Goal: Communication & Community: Answer question/provide support

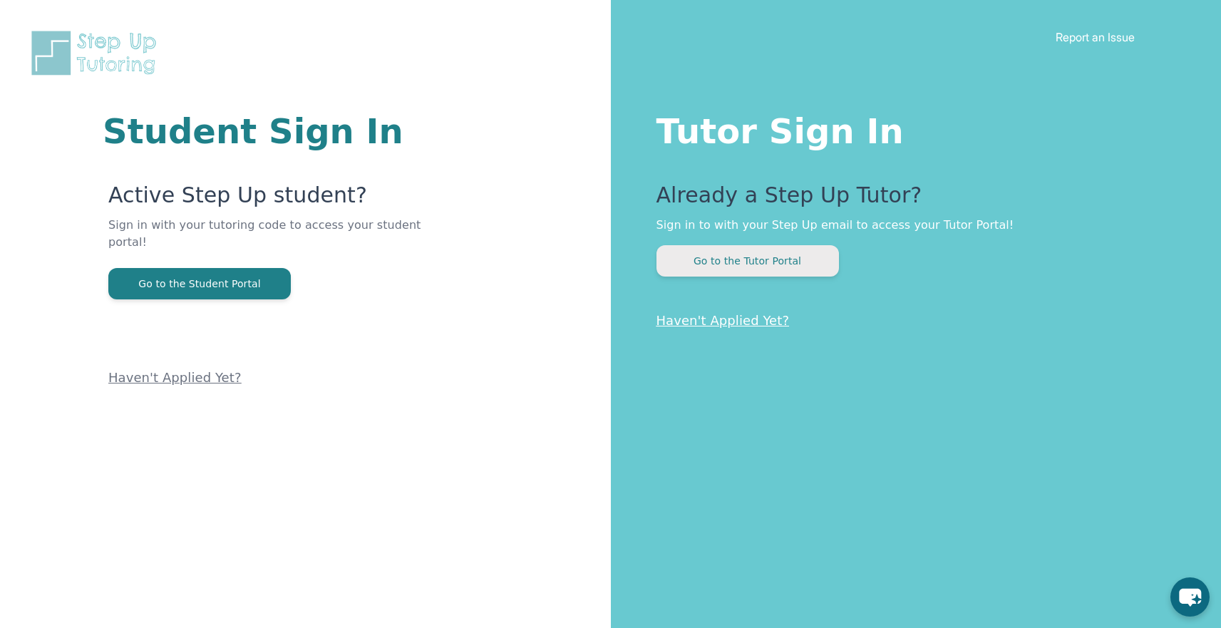
click at [717, 253] on button "Go to the Tutor Portal" at bounding box center [748, 260] width 182 height 31
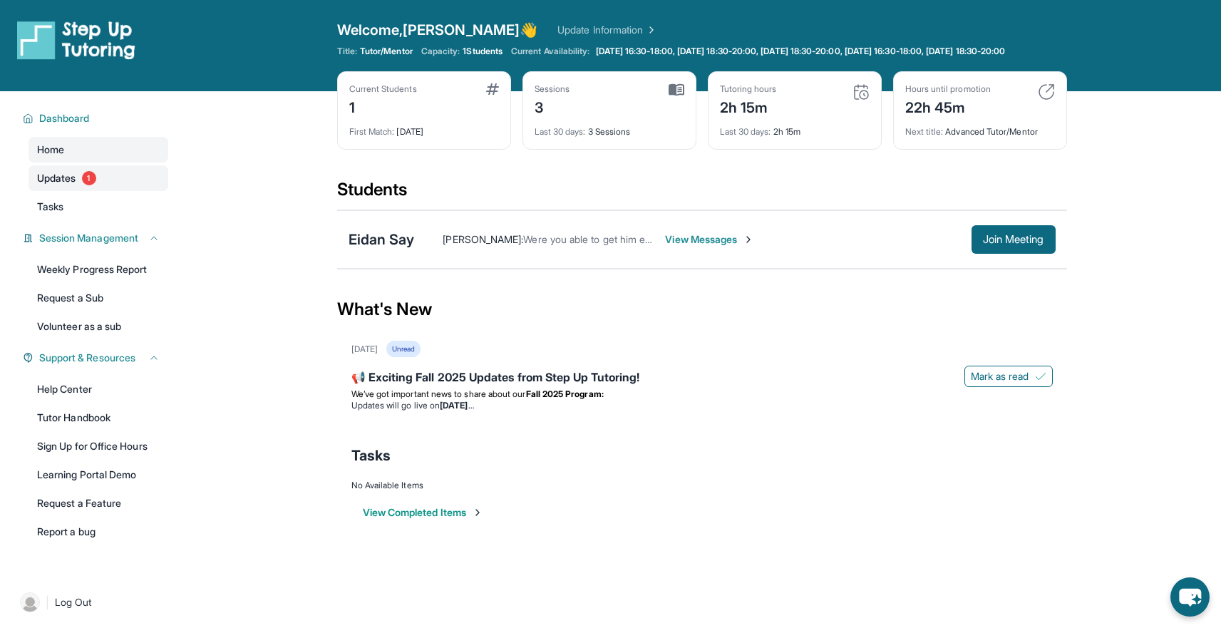
click at [118, 187] on link "Updates 1" at bounding box center [99, 178] width 140 height 26
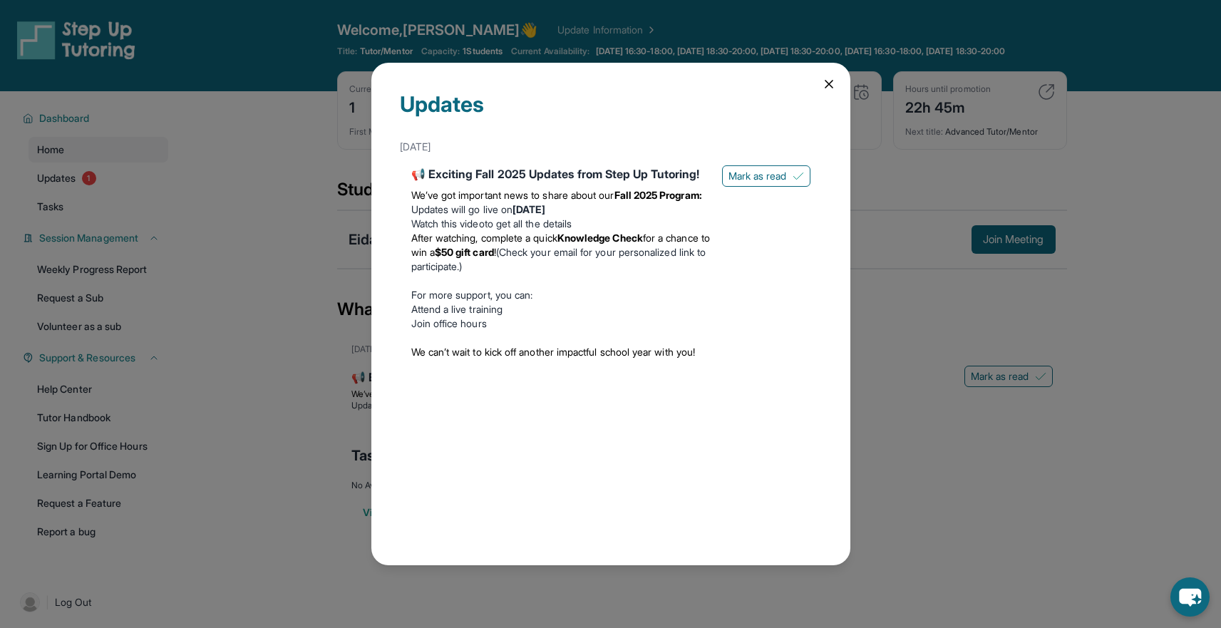
click at [826, 85] on icon at bounding box center [829, 84] width 14 height 14
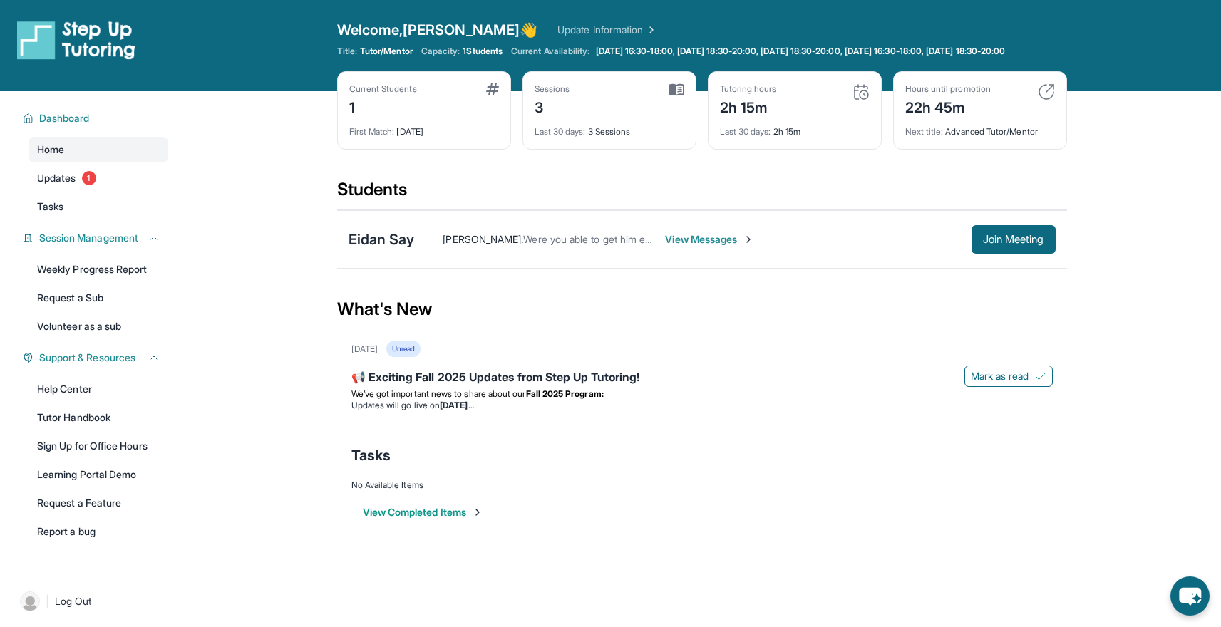
click at [600, 245] on span "Were you able to get him enrolled for English?" at bounding box center [627, 239] width 208 height 12
click at [705, 247] on span "View Messages" at bounding box center [709, 239] width 89 height 14
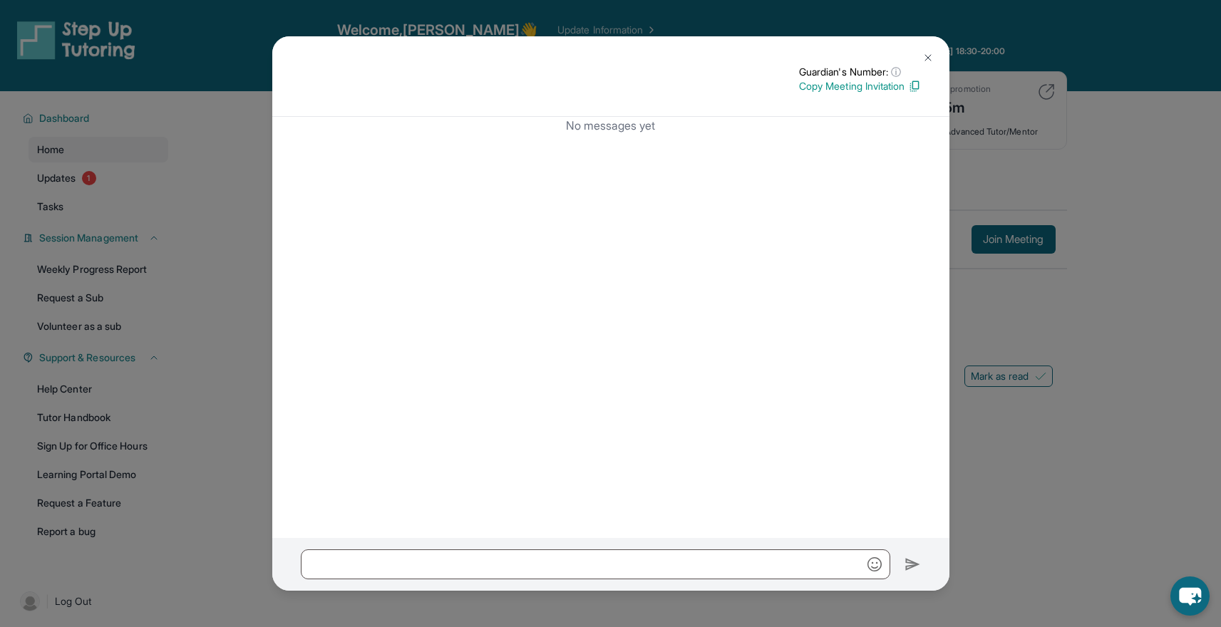
click at [928, 52] on img at bounding box center [927, 57] width 11 height 11
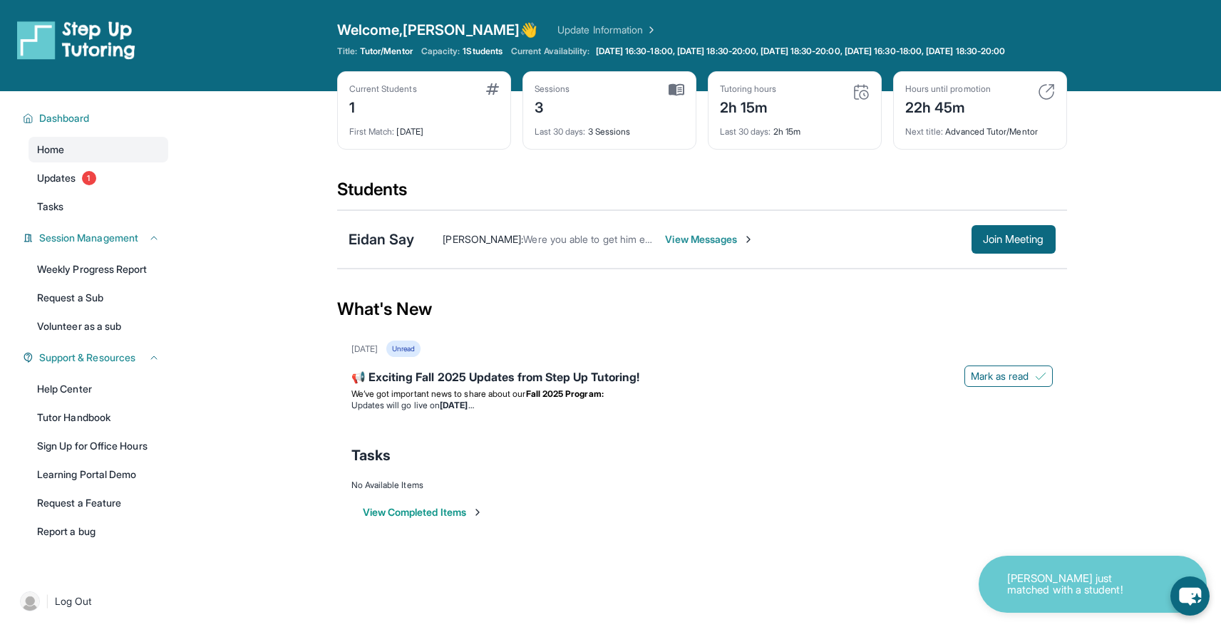
click at [696, 247] on span "View Messages" at bounding box center [709, 239] width 89 height 14
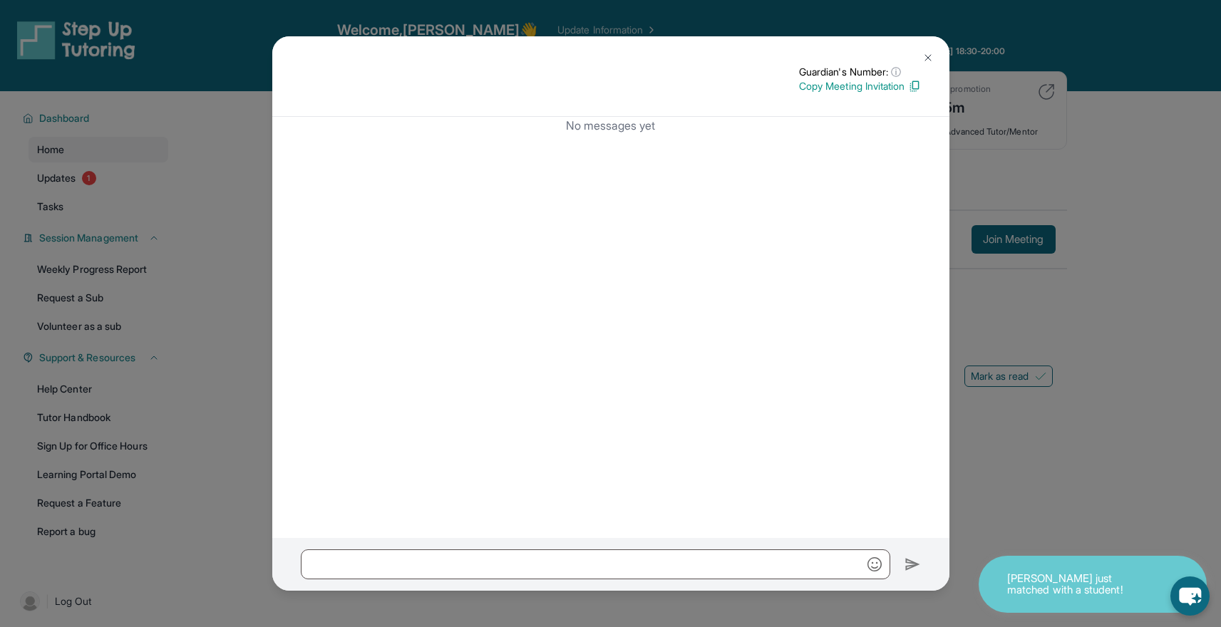
click at [912, 89] on img at bounding box center [914, 86] width 13 height 13
click at [927, 58] on img at bounding box center [927, 57] width 11 height 11
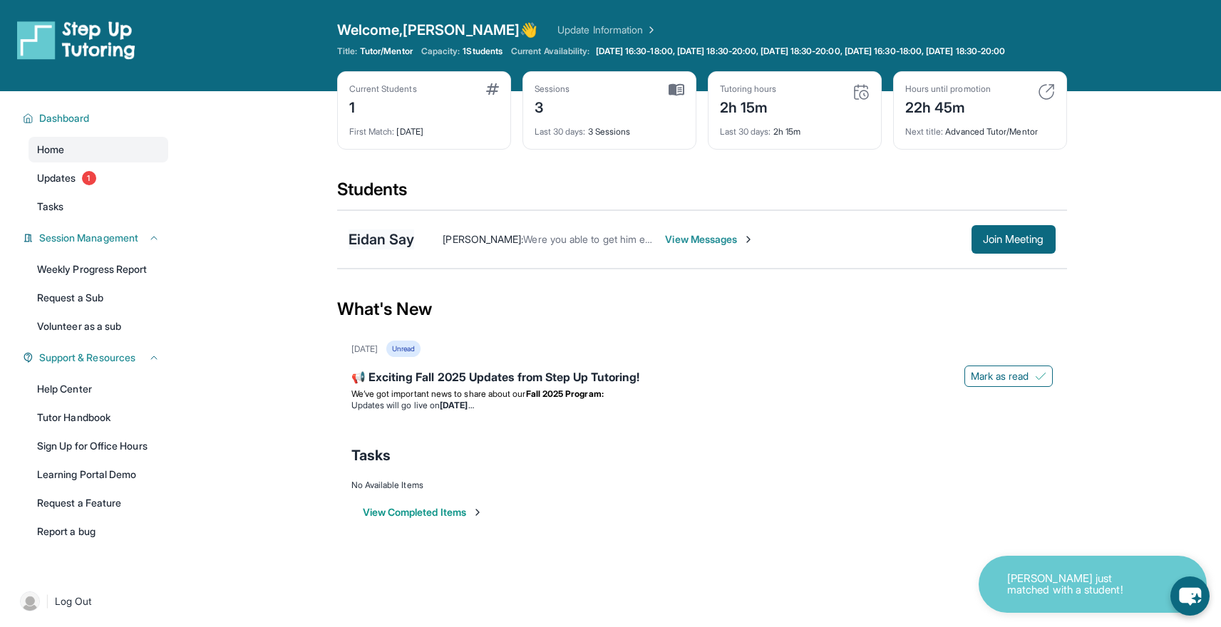
click at [401, 250] on div "Eidan Say" at bounding box center [382, 240] width 66 height 20
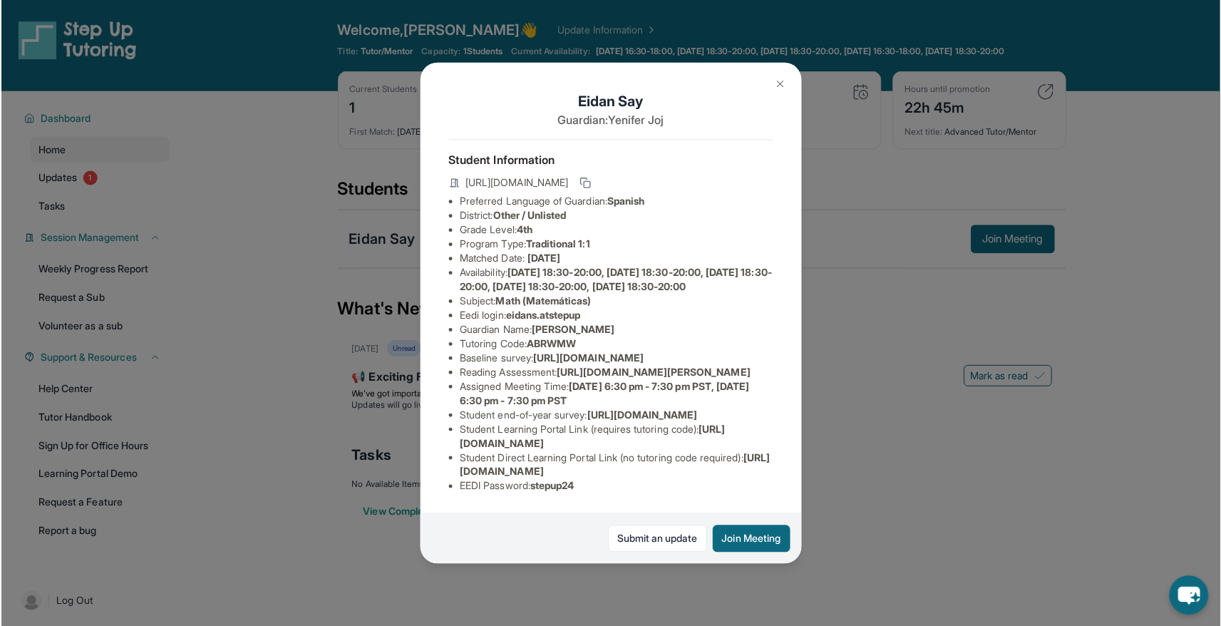
scroll to position [163, 0]
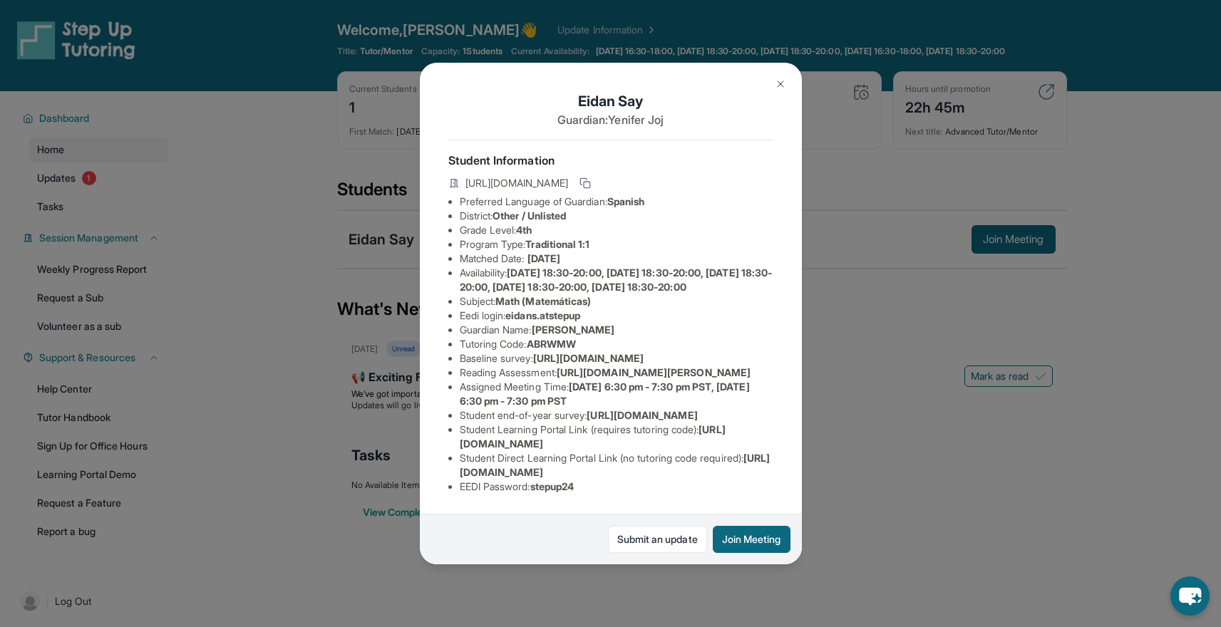
click at [778, 83] on img at bounding box center [780, 83] width 11 height 11
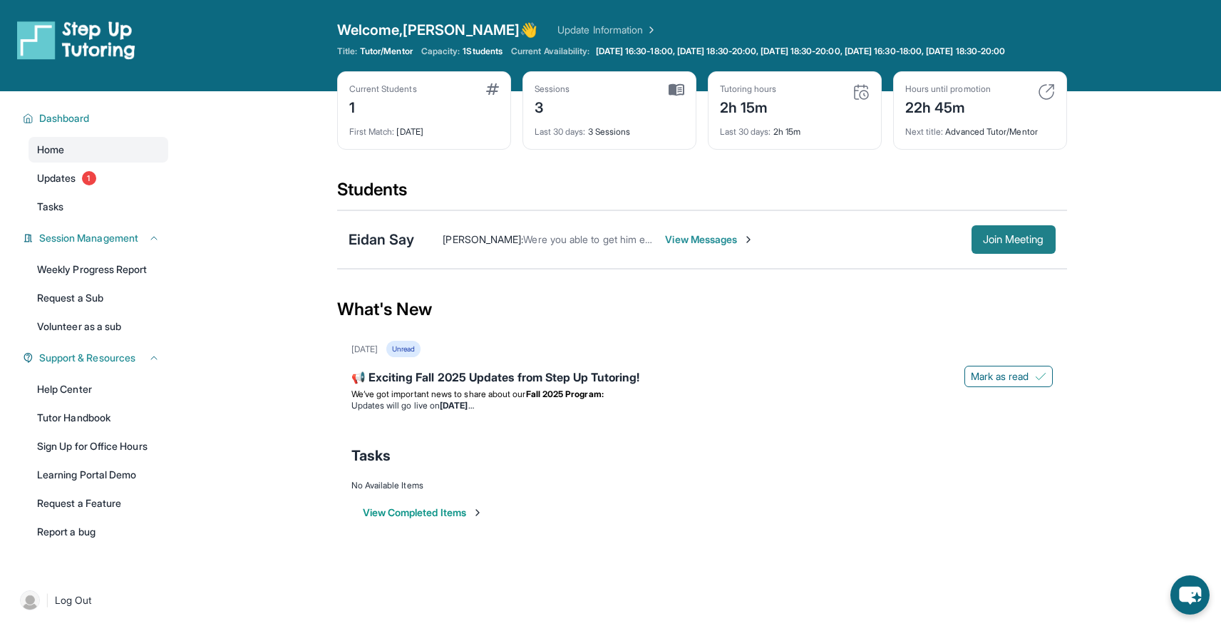
click at [1027, 244] on span "Join Meeting" at bounding box center [1013, 239] width 61 height 9
